Goal: Find contact information: Find contact information

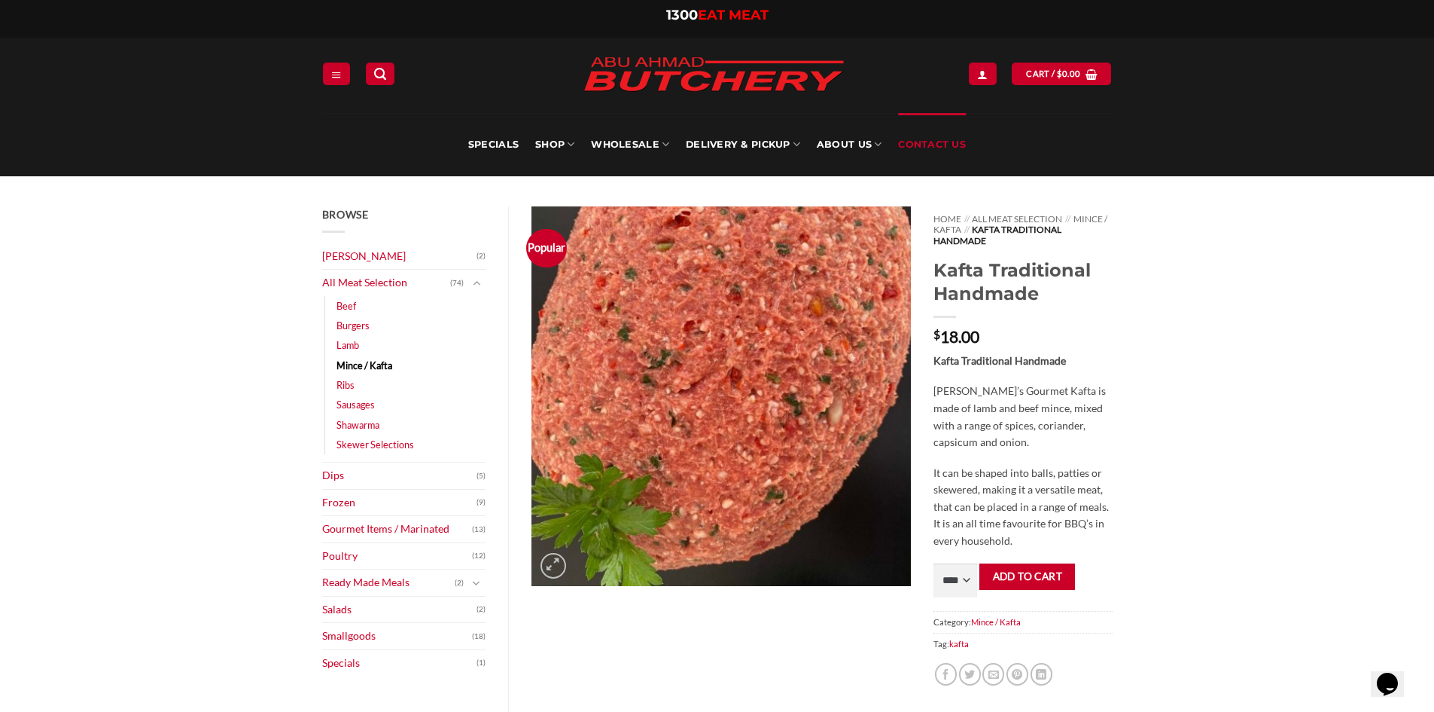
click at [939, 142] on link "Contact Us" at bounding box center [932, 144] width 68 height 63
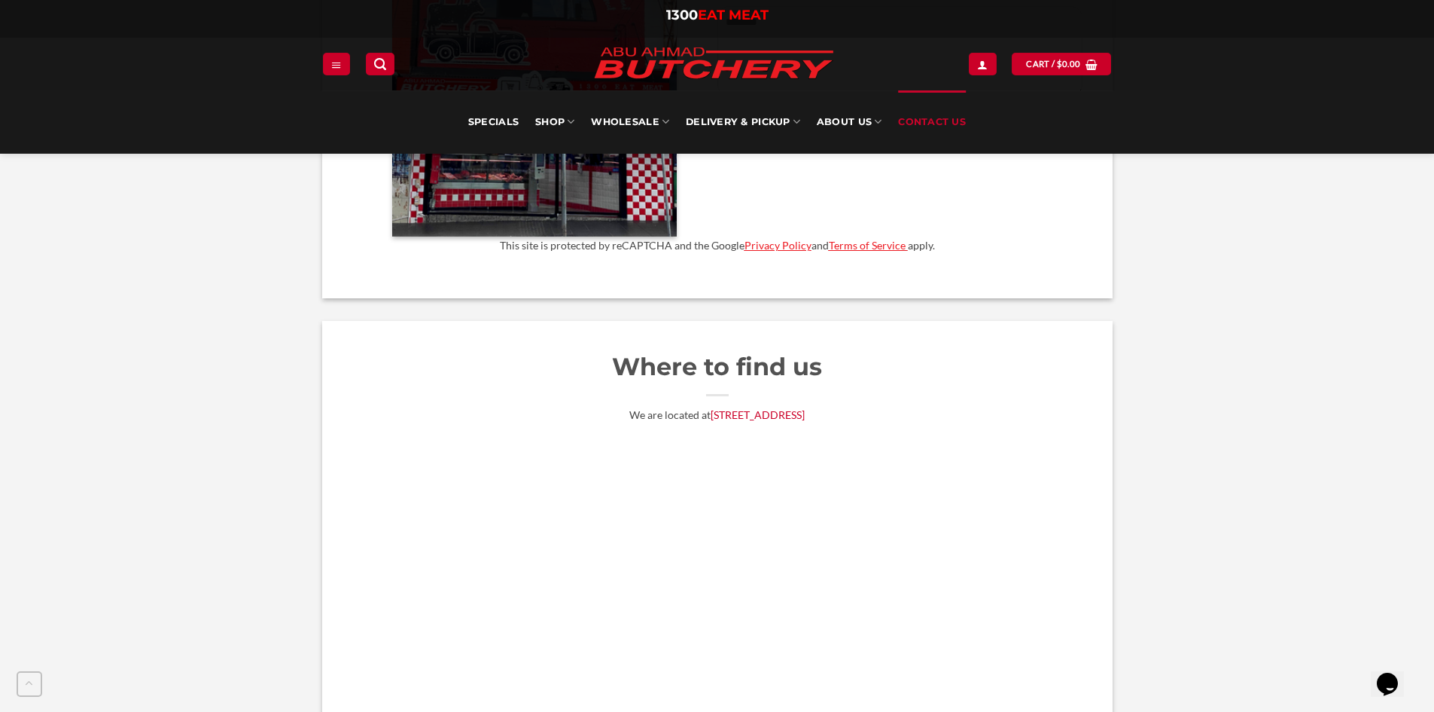
scroll to position [778, 0]
